Goal: Task Accomplishment & Management: Manage account settings

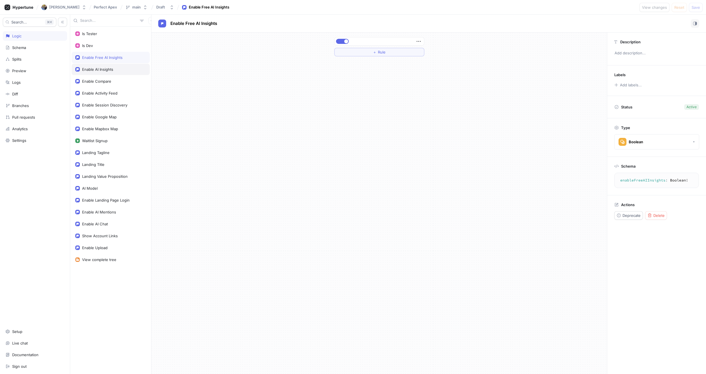
click at [104, 72] on div "Enable AI Insights" at bounding box center [111, 69] width 78 height 11
click at [102, 80] on div "Enable Compare" at bounding box center [96, 81] width 29 height 5
click at [112, 96] on div "Enable Activity Feed" at bounding box center [111, 92] width 78 height 11
click at [113, 104] on div "Enable Session Discovery" at bounding box center [104, 105] width 45 height 5
click at [117, 115] on div "Enable Google Map" at bounding box center [110, 117] width 71 height 5
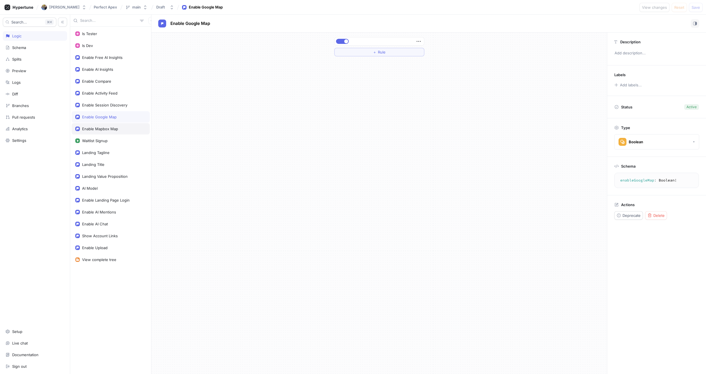
click at [114, 131] on div "Enable Mapbox Map" at bounding box center [100, 129] width 36 height 5
click at [140, 22] on icon "button" at bounding box center [142, 20] width 5 height 5
click at [99, 142] on div "Waitlist Signup" at bounding box center [94, 140] width 25 height 5
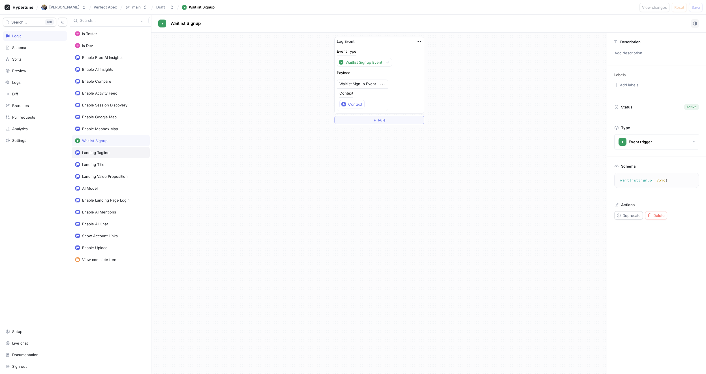
click at [99, 151] on div "Landing Tagline" at bounding box center [95, 152] width 27 height 5
click at [101, 161] on div "Landing Title" at bounding box center [111, 164] width 78 height 11
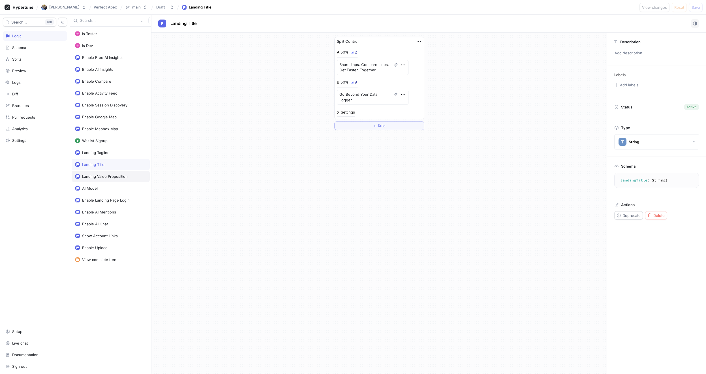
click at [109, 179] on div "Landing Value Proposition" at bounding box center [111, 176] width 78 height 11
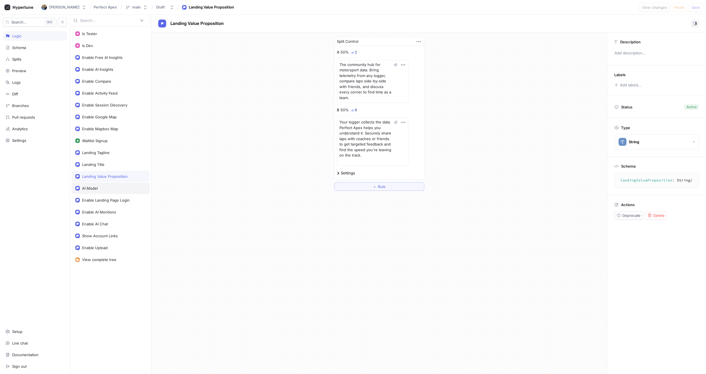
click at [105, 188] on div "AI Model" at bounding box center [110, 188] width 71 height 5
type textarea "x"
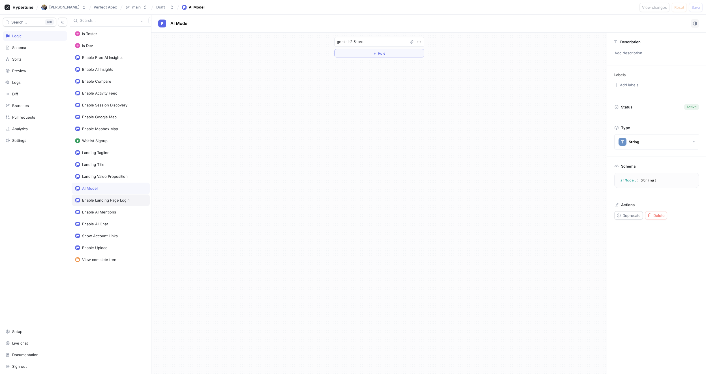
click at [108, 198] on div "Enable Landing Page Login" at bounding box center [106, 200] width 48 height 5
click at [77, 275] on div "Is Tester Is Dev Enable Free AI Insights Enable AI Insights Enable Compare Enab…" at bounding box center [110, 200] width 81 height 347
click at [150, 20] on icon "button" at bounding box center [151, 20] width 3 height 3
click at [205, 103] on div "Is Tester Is Dev Enable Free AI Insights Enable AI Insights Enable Compare Enab…" at bounding box center [388, 194] width 636 height 359
click at [95, 213] on div "Enable AI Mentions" at bounding box center [99, 212] width 34 height 5
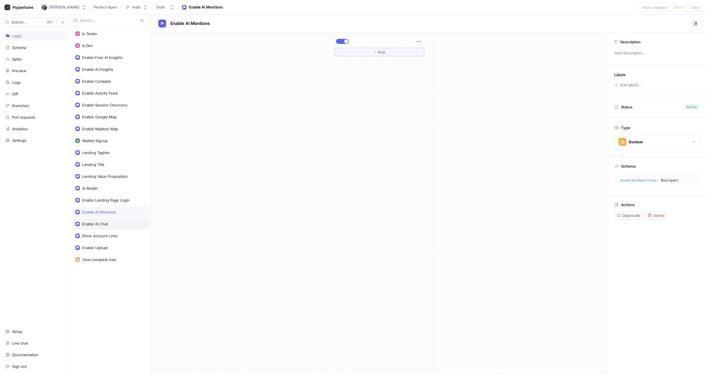
click at [102, 223] on div "Enable AI Chat" at bounding box center [95, 224] width 26 height 5
click at [106, 238] on div "Show Account Links" at bounding box center [111, 235] width 78 height 11
click at [108, 247] on div "Enable Upload" at bounding box center [110, 247] width 71 height 5
